Goal: Task Accomplishment & Management: Manage account settings

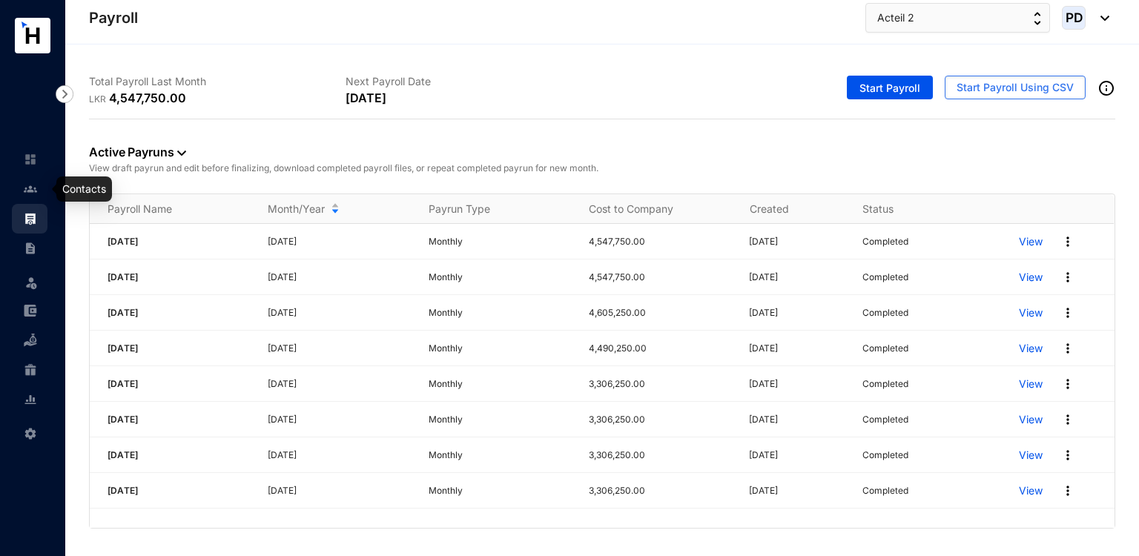
click at [44, 195] on link at bounding box center [42, 189] width 37 height 15
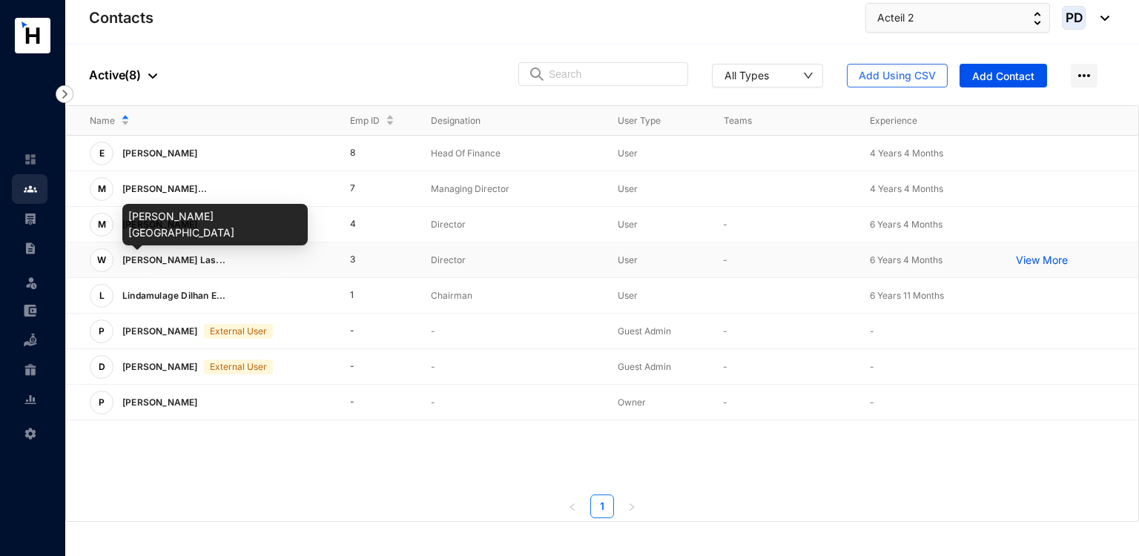
click at [202, 261] on span "[PERSON_NAME] Las..." at bounding box center [173, 259] width 103 height 11
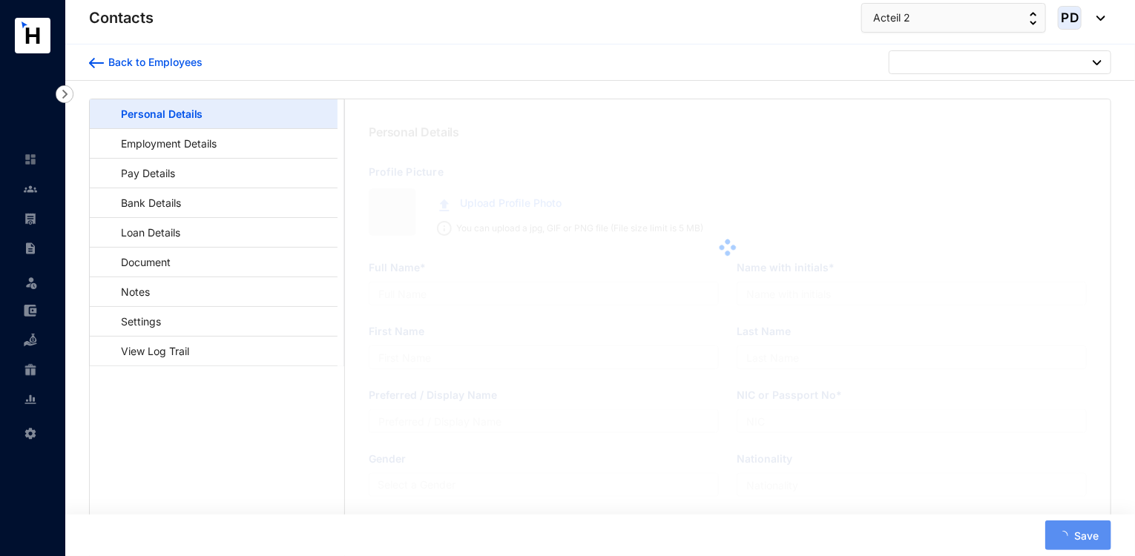
type input "[PERSON_NAME][GEOGRAPHIC_DATA]"
type input "W.P.L.K.Abeygunawadana"
type input "Abeygunawadana"
type input "Abeygunawardana"
type input "821372119V"
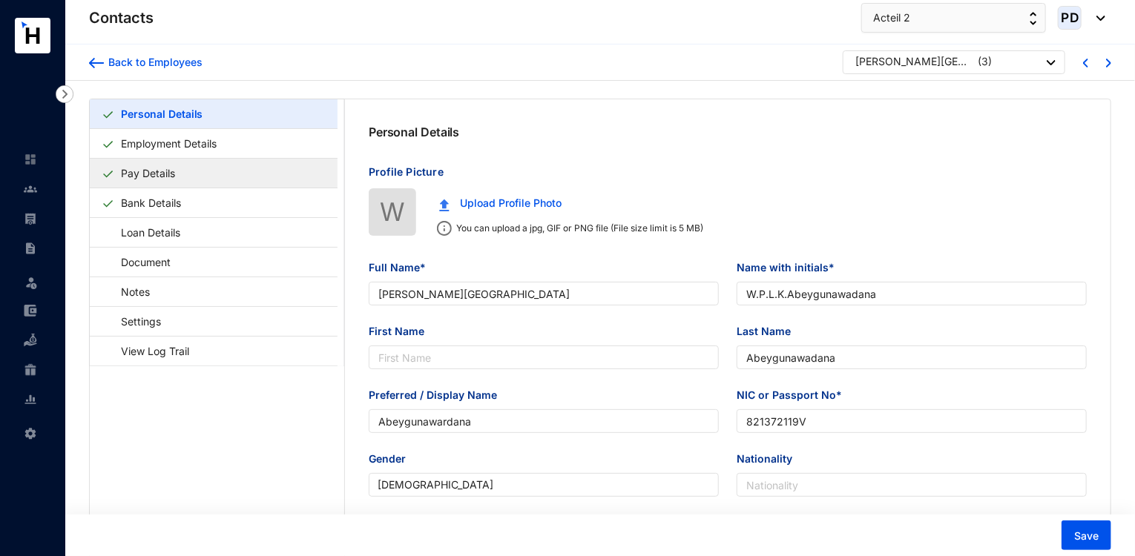
click at [181, 174] on link "Pay Details" at bounding box center [148, 173] width 66 height 30
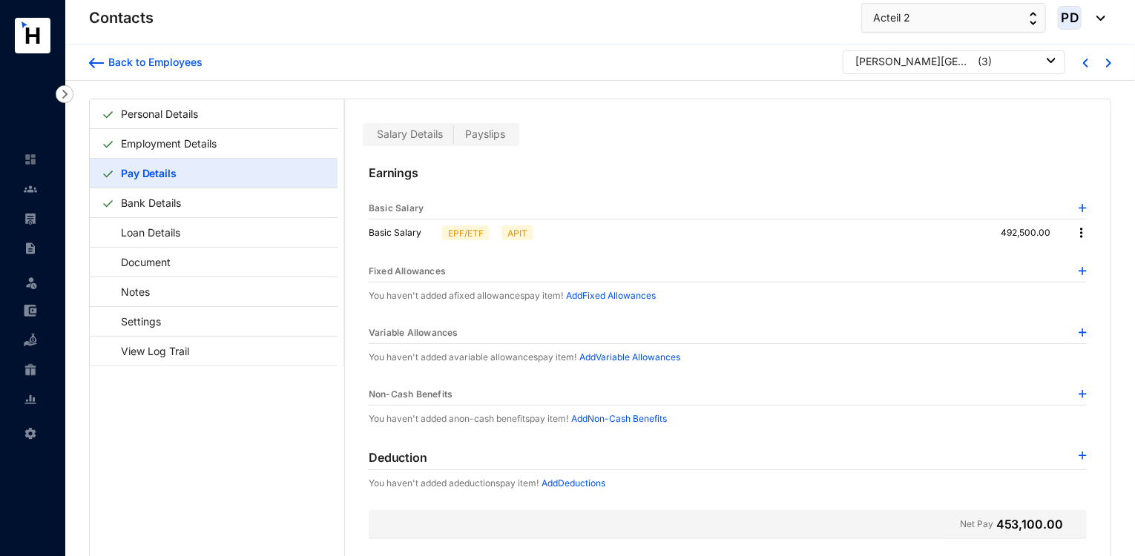
click at [492, 128] on span "Payslips" at bounding box center [485, 134] width 40 height 13
click at [454, 138] on input "Payslips" at bounding box center [454, 138] width 0 height 0
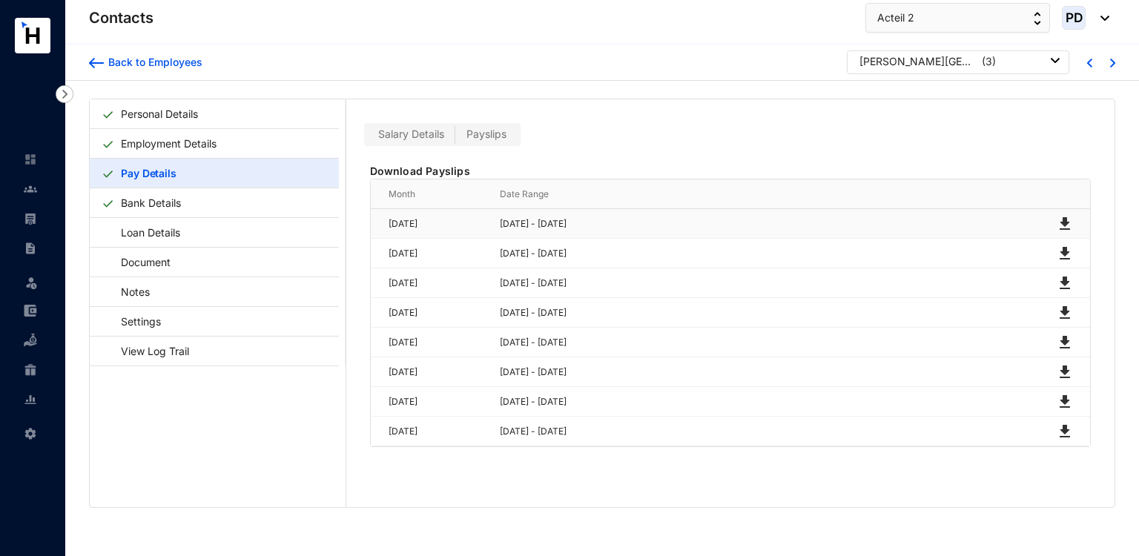
click at [1062, 226] on img at bounding box center [1065, 224] width 18 height 18
click at [1064, 257] on img at bounding box center [1065, 254] width 18 height 18
click at [1057, 278] on img at bounding box center [1065, 283] width 18 height 18
